Goal: Task Accomplishment & Management: Manage account settings

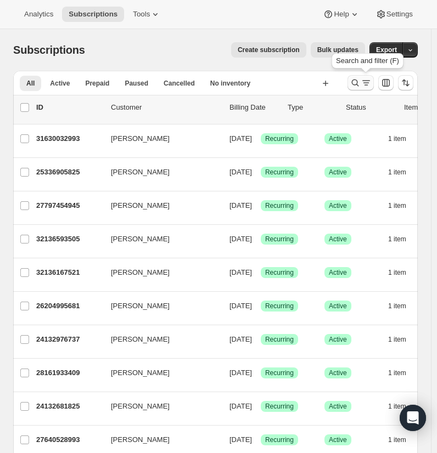
click at [359, 83] on icon "Search and filter results" at bounding box center [355, 83] width 7 height 7
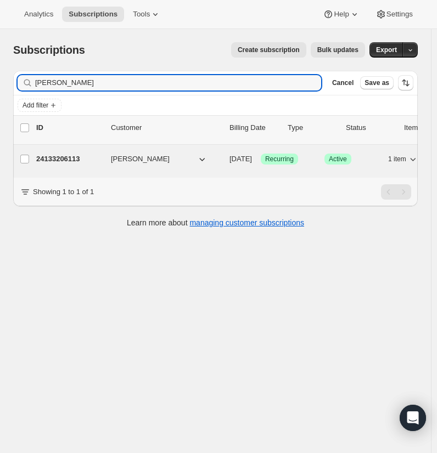
type input "[PERSON_NAME]"
click at [127, 159] on span "[PERSON_NAME]" at bounding box center [140, 159] width 59 height 11
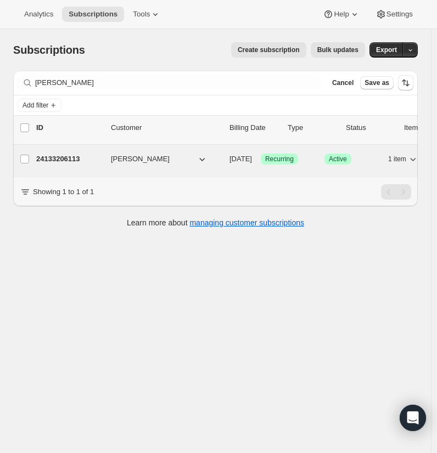
click at [127, 159] on span "[PERSON_NAME]" at bounding box center [140, 159] width 59 height 11
click at [83, 157] on p "24133206113" at bounding box center [69, 159] width 66 height 11
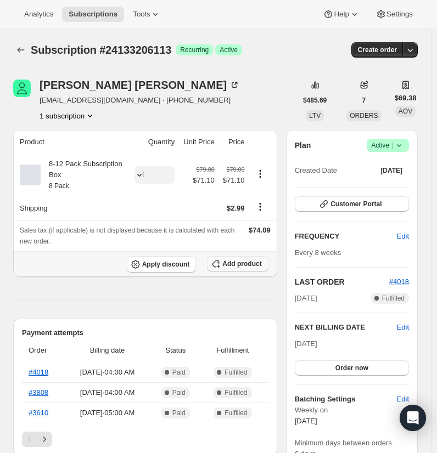
click at [219, 262] on icon "button" at bounding box center [215, 264] width 7 height 7
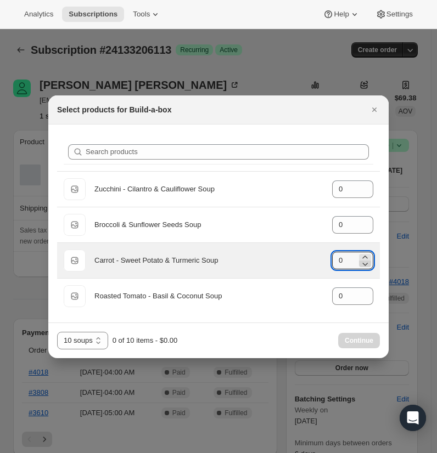
click at [366, 258] on icon ":rdg:" at bounding box center [364, 263] width 11 height 11
drag, startPoint x: 353, startPoint y: 259, endPoint x: 336, endPoint y: 261, distance: 17.7
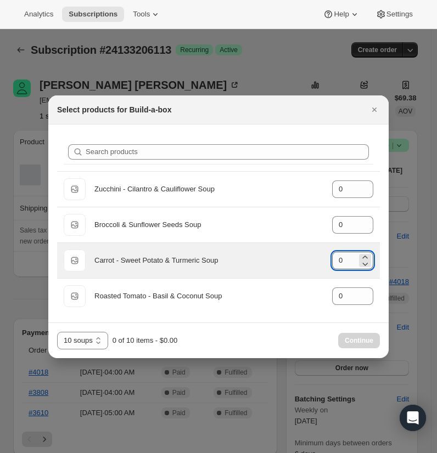
click at [336, 261] on input "0" at bounding box center [344, 261] width 25 height 18
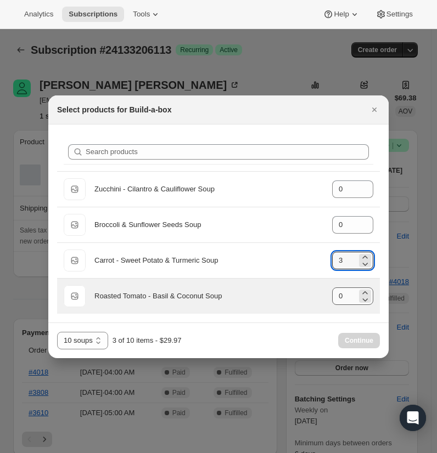
type input "3"
click at [334, 296] on input "0" at bounding box center [344, 296] width 25 height 18
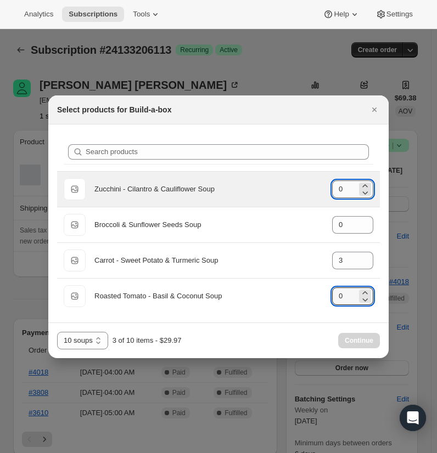
click at [349, 196] on input "0" at bounding box center [344, 189] width 25 height 18
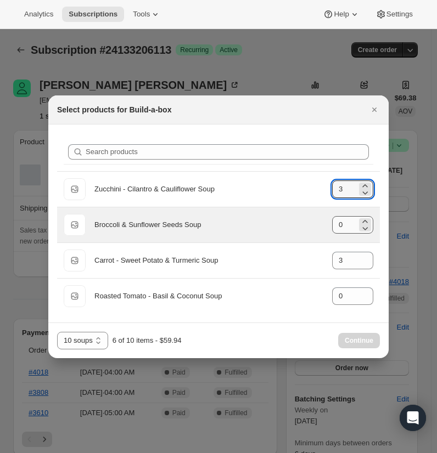
type input "3"
click at [350, 218] on input "0" at bounding box center [344, 225] width 25 height 18
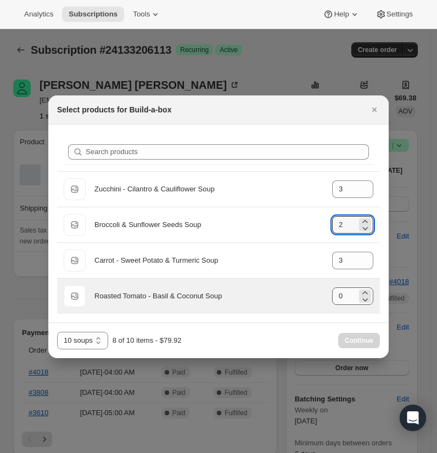
type input "2"
click at [349, 294] on input "0" at bounding box center [344, 296] width 25 height 18
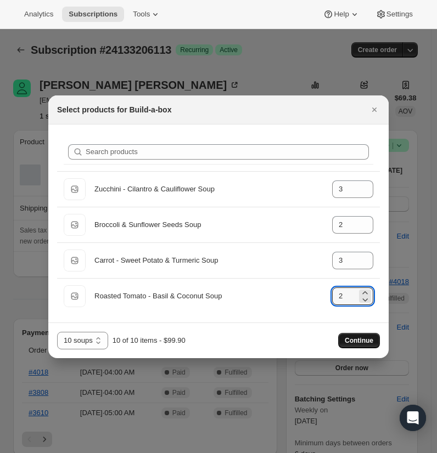
type input "2"
click at [356, 342] on span "Continue" at bounding box center [359, 340] width 29 height 9
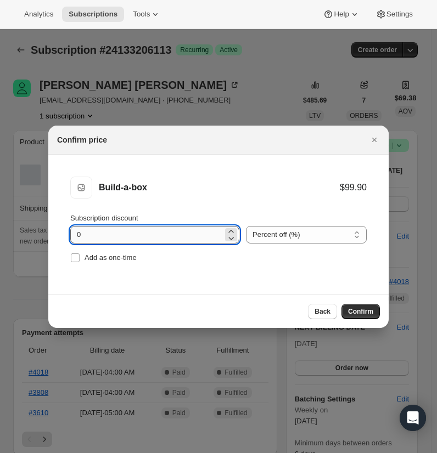
click at [128, 226] on input "0" at bounding box center [146, 235] width 153 height 18
type input "10"
click at [362, 310] on span "Confirm" at bounding box center [360, 311] width 25 height 9
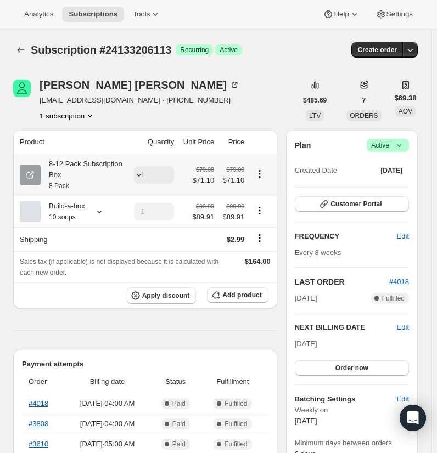
click at [261, 173] on icon "Product actions" at bounding box center [259, 173] width 11 height 11
click at [240, 105] on div "Gerald Maes gvmaes@live.com · +12816503319 1 subscription" at bounding box center [154, 101] width 283 height 42
click at [21, 56] on button "Subscriptions" at bounding box center [20, 49] width 15 height 15
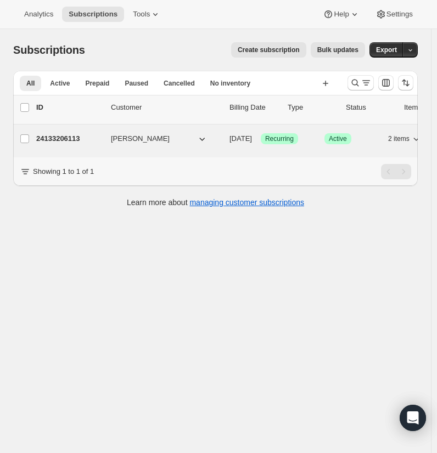
click at [138, 142] on span "[PERSON_NAME]" at bounding box center [140, 138] width 59 height 11
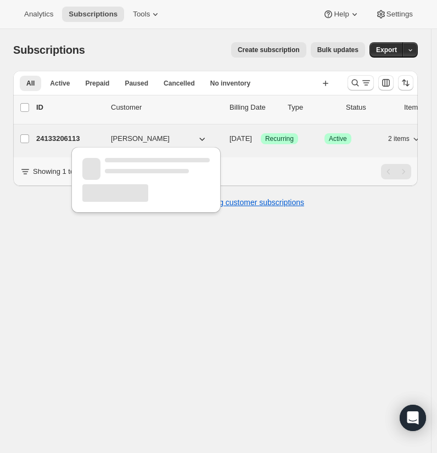
click at [138, 142] on span "[PERSON_NAME]" at bounding box center [140, 138] width 59 height 11
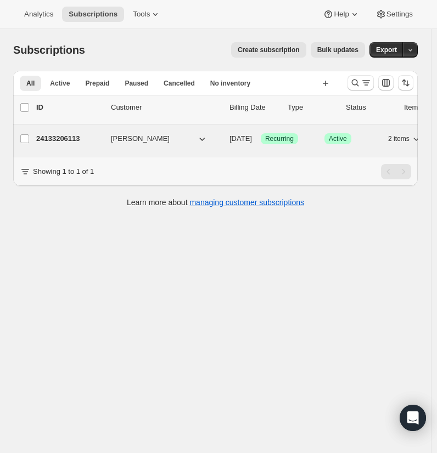
click at [138, 143] on span "[PERSON_NAME]" at bounding box center [140, 138] width 59 height 11
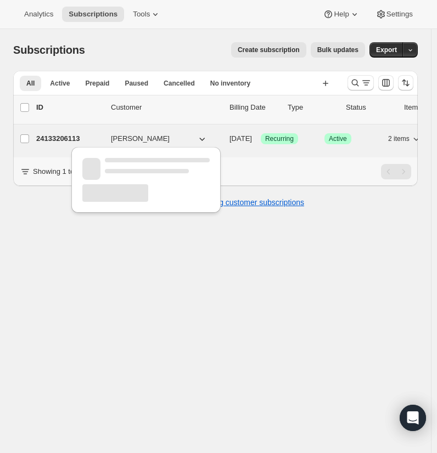
click at [138, 143] on span "[PERSON_NAME]" at bounding box center [140, 138] width 59 height 11
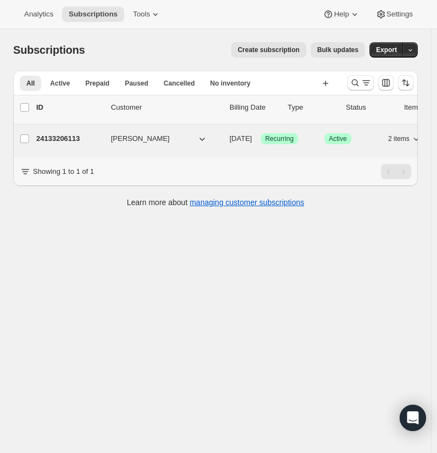
click at [99, 134] on p "24133206113" at bounding box center [69, 138] width 66 height 11
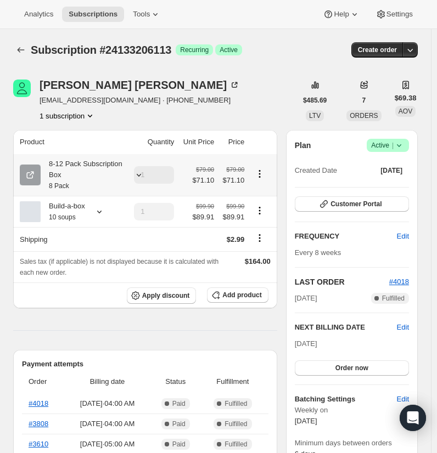
click at [258, 174] on icon "Product actions" at bounding box center [259, 173] width 11 height 11
click at [263, 215] on span "Remove" at bounding box center [263, 214] width 26 height 8
type input "0"
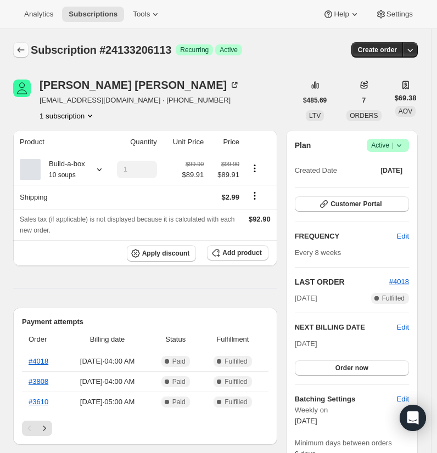
click at [17, 50] on icon "Subscriptions" at bounding box center [20, 49] width 11 height 11
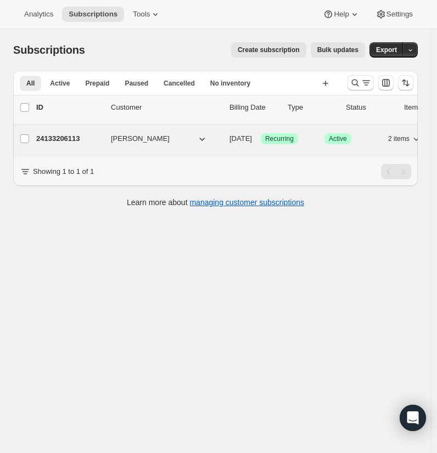
click at [104, 139] on div "24133206113 Gerald Maes 10/31/2025 Success Recurring Success Active 2 items $16…" at bounding box center [271, 138] width 470 height 15
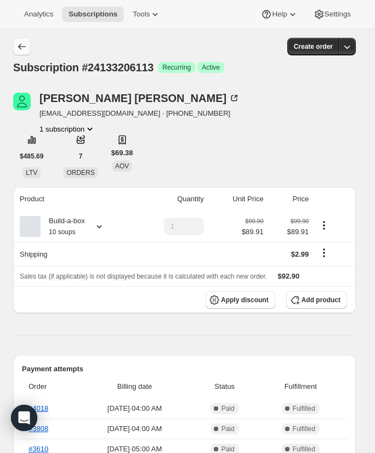
click at [27, 53] on button "Subscriptions" at bounding box center [22, 47] width 18 height 18
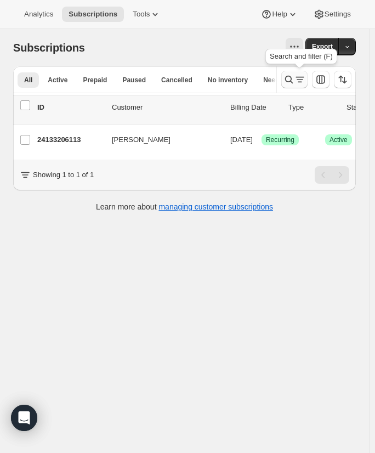
click at [295, 82] on icon "Search and filter results" at bounding box center [289, 79] width 11 height 11
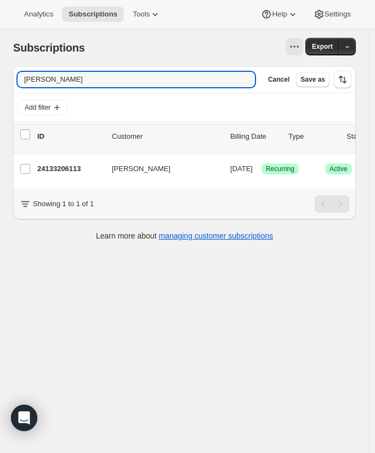
drag, startPoint x: 81, startPoint y: 75, endPoint x: -65, endPoint y: 51, distance: 148.5
click at [0, 51] on html "Analytics Subscriptions Tools Help Settings Skip to content Subscriptions. This…" at bounding box center [187, 226] width 375 height 453
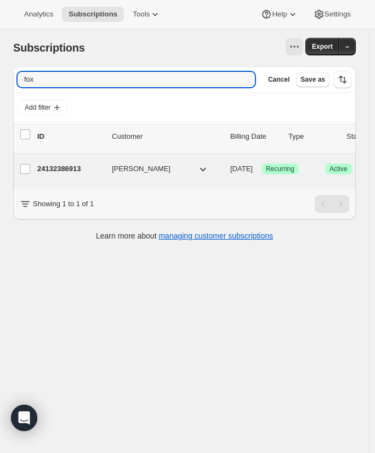
type input "fox"
click at [127, 167] on span "[PERSON_NAME]" at bounding box center [141, 168] width 59 height 11
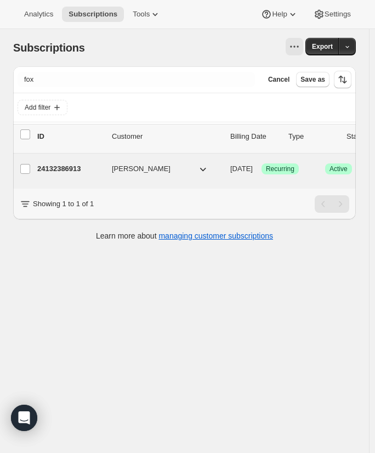
click at [127, 167] on span "[PERSON_NAME]" at bounding box center [141, 168] width 59 height 11
click at [72, 165] on p "24132386913" at bounding box center [70, 168] width 66 height 11
click at [73, 165] on p "24132386913" at bounding box center [70, 168] width 66 height 11
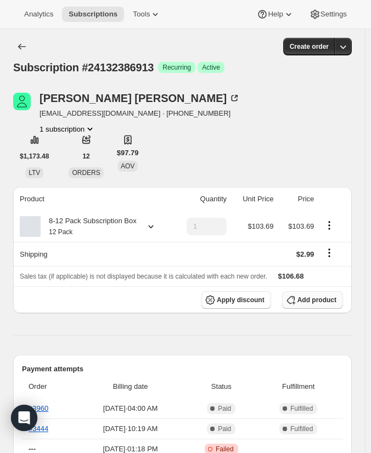
click at [308, 301] on span "Add product" at bounding box center [316, 300] width 39 height 9
click at [145, 228] on icon at bounding box center [150, 226] width 11 height 11
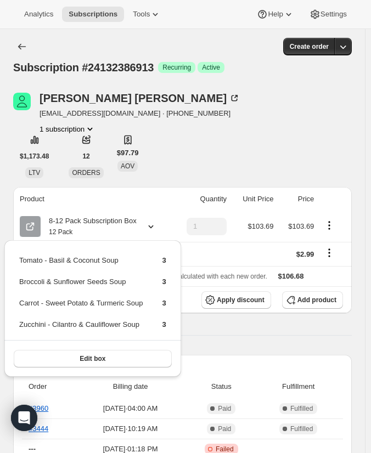
click at [264, 335] on hr at bounding box center [182, 335] width 338 height 1
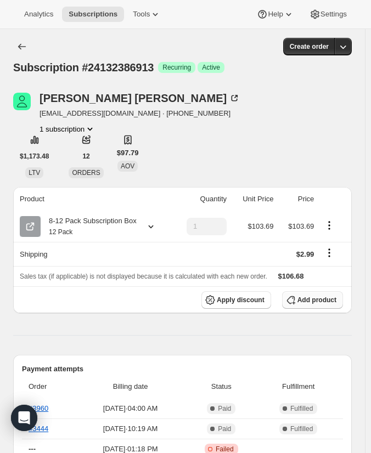
click at [324, 307] on button "Add product" at bounding box center [312, 300] width 61 height 18
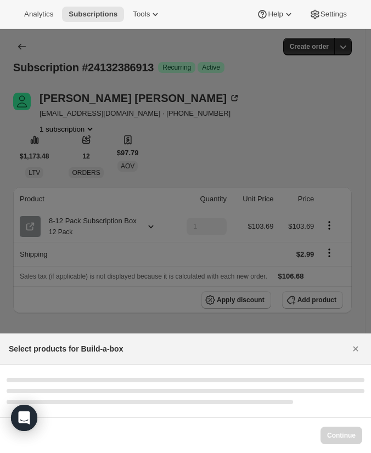
select select "gid://shopify/ProductVariant/41786116898913"
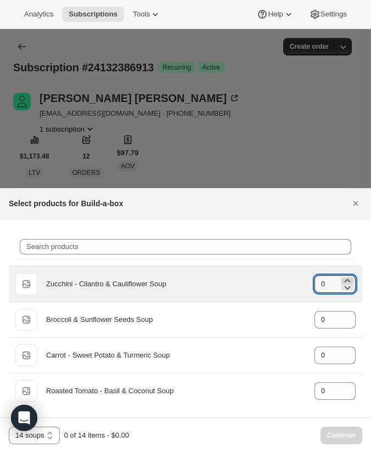
click at [346, 280] on icon ":rdr:" at bounding box center [347, 280] width 11 height 11
type input "3"
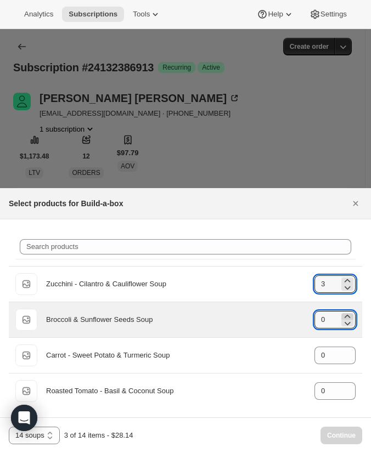
click at [341, 314] on div ":rdr:" at bounding box center [347, 316] width 12 height 7
click at [344, 313] on icon ":rdr:" at bounding box center [347, 316] width 11 height 11
type input "3"
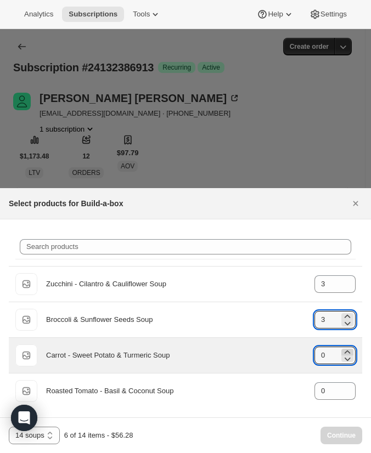
click at [347, 352] on icon ":rdr:" at bounding box center [347, 352] width 11 height 11
click at [349, 352] on icon ":rdr:" at bounding box center [348, 352] width 6 height 3
click at [347, 360] on icon ":rdr:" at bounding box center [348, 359] width 6 height 3
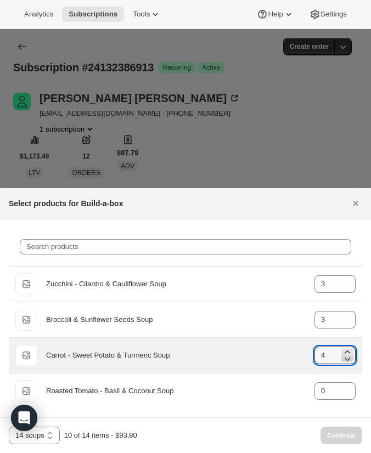
type input "3"
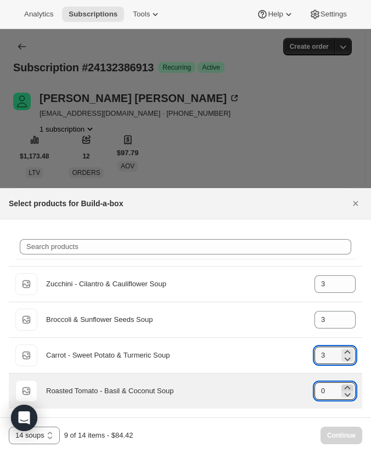
click at [348, 384] on icon ":rdr:" at bounding box center [347, 387] width 11 height 11
type input "3"
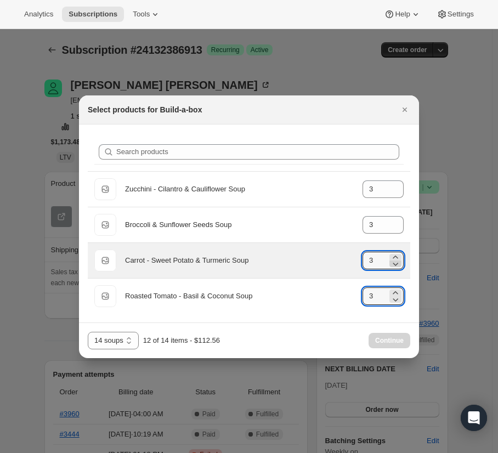
click at [380, 258] on icon ":rdr:" at bounding box center [395, 263] width 11 height 11
click at [380, 256] on icon ":rdr:" at bounding box center [395, 257] width 11 height 11
type input "4"
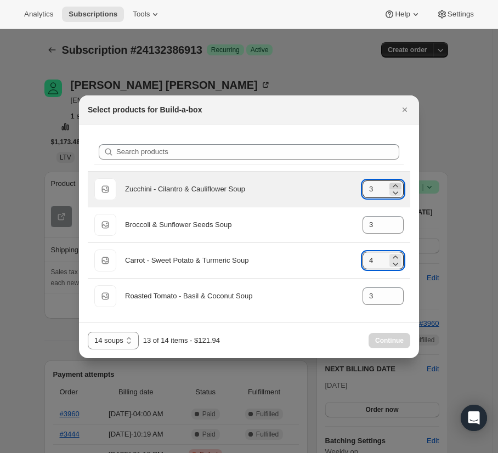
click at [380, 185] on icon ":rdr:" at bounding box center [395, 185] width 11 height 11
type input "4"
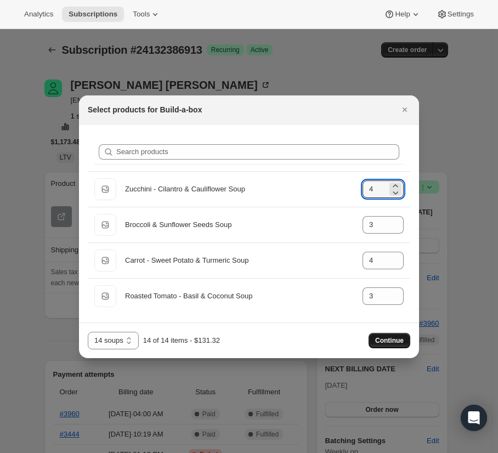
click at [380, 337] on button "Continue" at bounding box center [390, 340] width 42 height 15
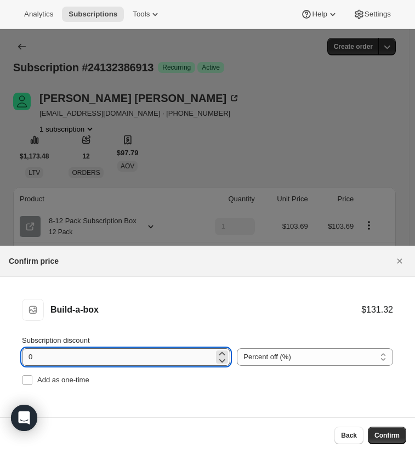
drag, startPoint x: 157, startPoint y: 362, endPoint x: 46, endPoint y: 354, distance: 111.1
click at [46, 354] on input "0" at bounding box center [118, 357] width 192 height 18
type input "10"
drag, startPoint x: 200, startPoint y: 396, endPoint x: 190, endPoint y: 398, distance: 9.6
click at [201, 395] on li "Build-a-box Build-a-box $131.32 $118.19 Subscription discount 10 Percent off (%…" at bounding box center [207, 343] width 415 height 133
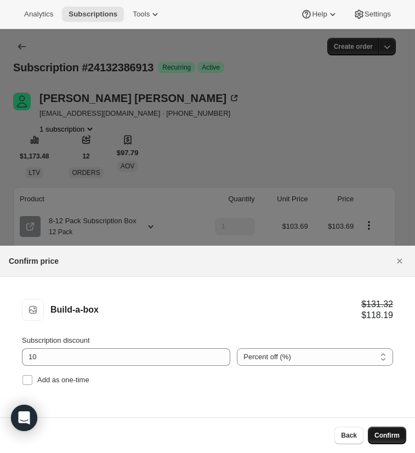
click at [380, 438] on span "Confirm" at bounding box center [387, 435] width 25 height 9
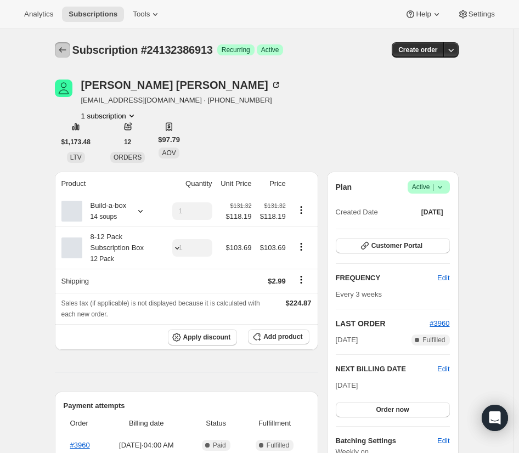
click at [68, 46] on icon "Subscriptions" at bounding box center [62, 49] width 11 height 11
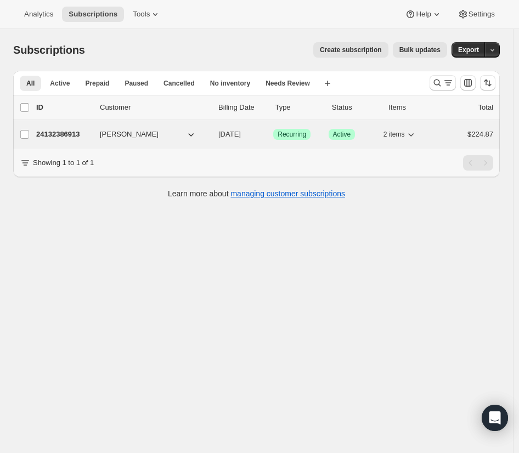
click at [127, 136] on span "[PERSON_NAME]" at bounding box center [129, 134] width 59 height 11
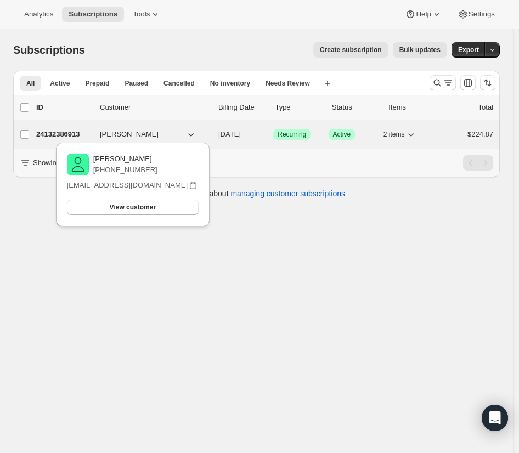
click at [127, 136] on span "[PERSON_NAME]" at bounding box center [129, 134] width 59 height 11
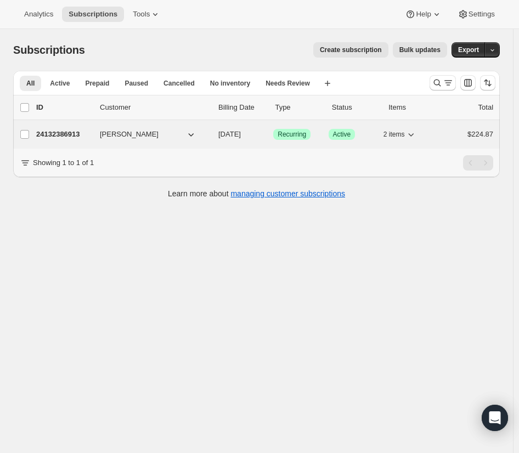
click at [127, 136] on span "[PERSON_NAME]" at bounding box center [129, 134] width 59 height 11
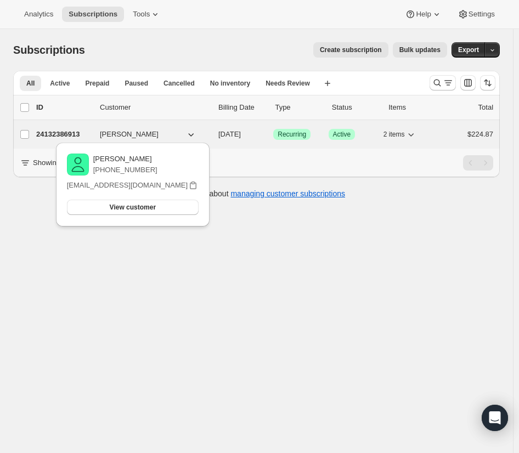
click at [78, 132] on p "24132386913" at bounding box center [63, 134] width 55 height 11
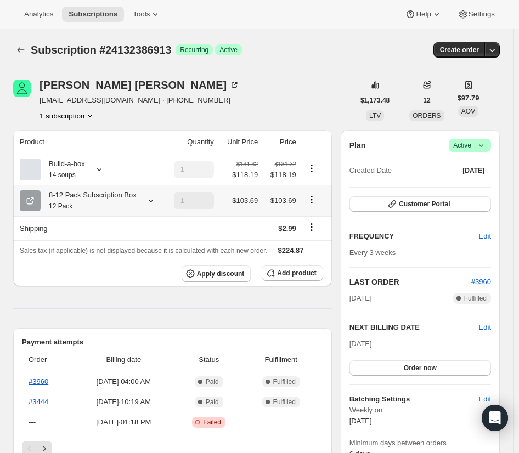
click at [314, 199] on icon "Product actions" at bounding box center [311, 199] width 11 height 11
click at [325, 238] on span "Remove" at bounding box center [314, 240] width 26 height 8
type input "0"
